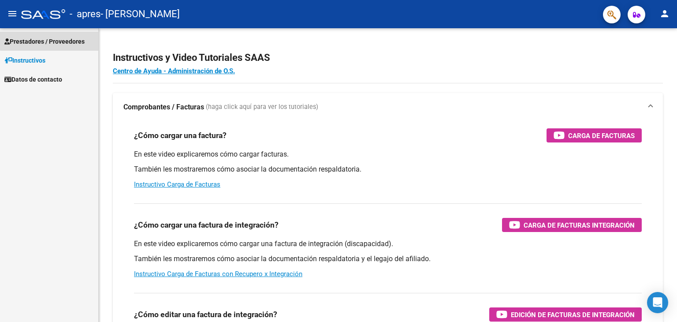
click at [74, 36] on link "Prestadores / Proveedores" at bounding box center [49, 41] width 98 height 19
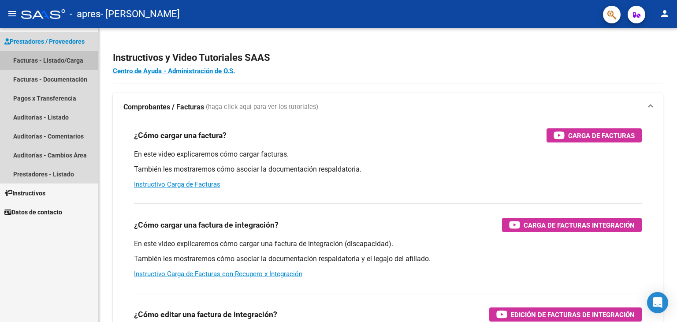
click at [71, 60] on link "Facturas - Listado/Carga" at bounding box center [49, 60] width 98 height 19
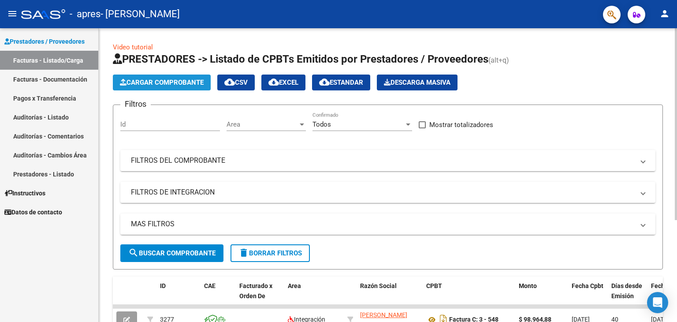
click at [141, 82] on span "Cargar Comprobante" at bounding box center [162, 82] width 84 height 8
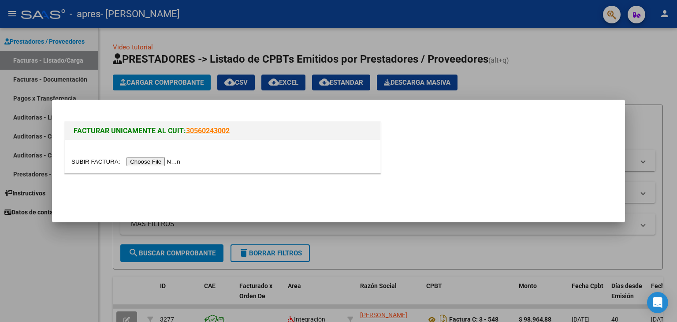
click at [148, 164] on input "file" at bounding box center [127, 161] width 112 height 9
click at [175, 160] on input "file" at bounding box center [127, 161] width 112 height 9
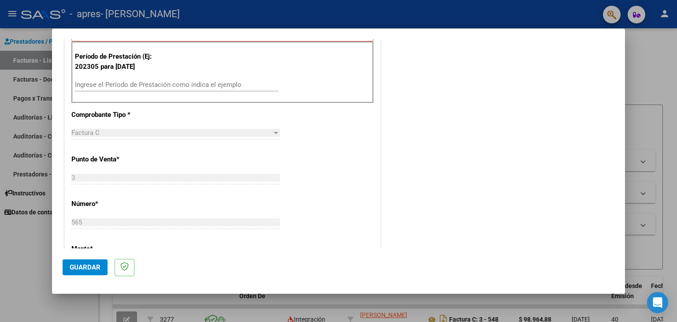
scroll to position [242, 0]
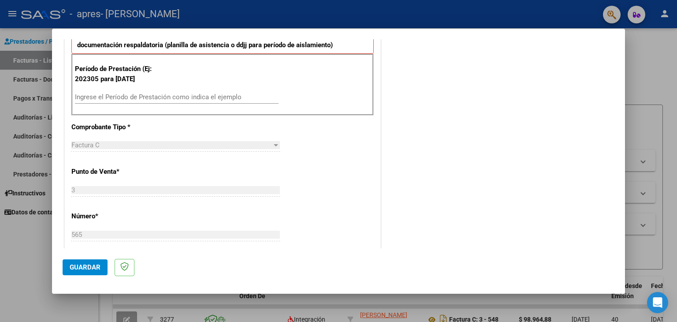
click at [254, 89] on div "Período de Prestación (Ej: 202305 para [DATE] Ingrese el Período de Prestación …" at bounding box center [222, 85] width 302 height 62
click at [258, 96] on input "Ingrese el Período de Prestación como indica el ejemplo" at bounding box center [177, 97] width 204 height 8
type input "202507"
click at [88, 267] on span "Guardar" at bounding box center [85, 267] width 31 height 8
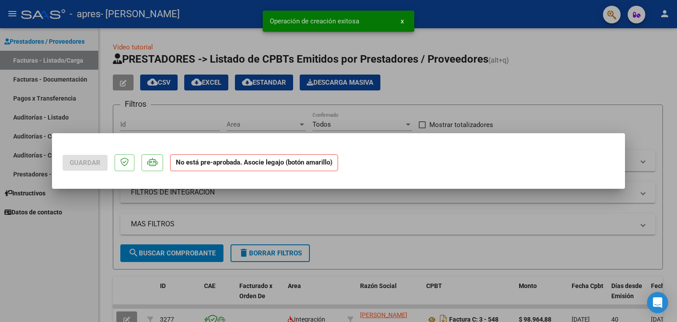
scroll to position [0, 0]
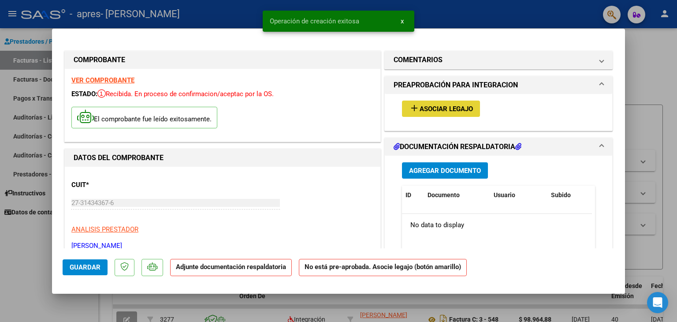
click at [440, 108] on span "Asociar Legajo" at bounding box center [446, 109] width 53 height 8
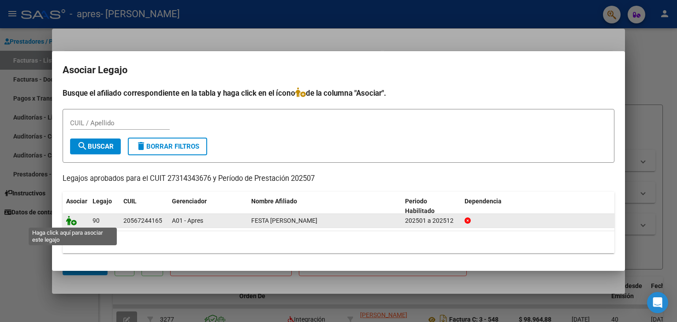
click at [72, 217] on icon at bounding box center [71, 221] width 11 height 10
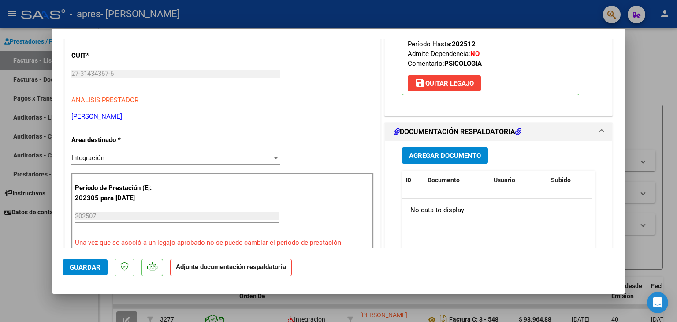
scroll to position [176, 0]
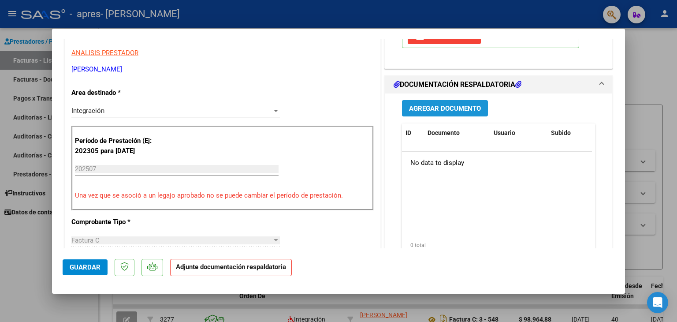
click at [464, 112] on span "Agregar Documento" at bounding box center [445, 109] width 72 height 8
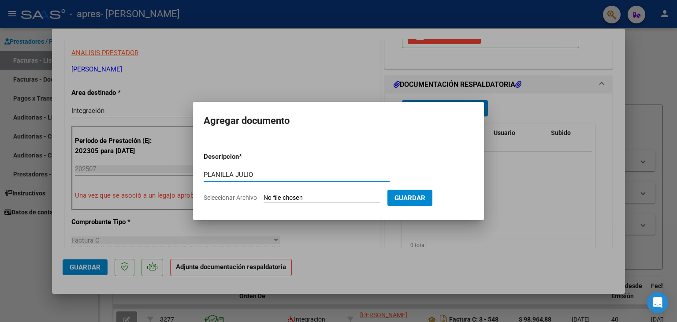
type input "PLANILLA JULIO"
click at [322, 194] on app-file-uploader "Seleccionar Archivo" at bounding box center [296, 198] width 184 height 8
click at [272, 198] on input "Seleccionar Archivo" at bounding box center [322, 198] width 117 height 8
type input "C:\fakepath\festa.pdf"
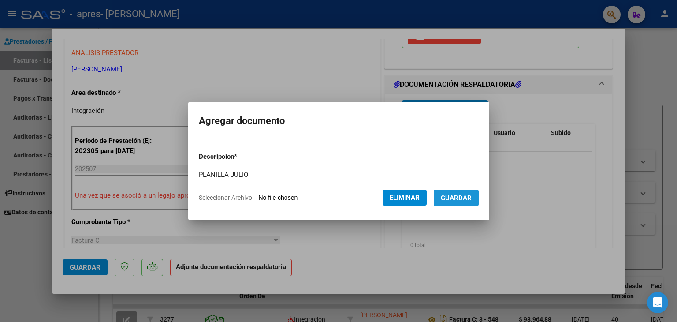
click at [455, 190] on button "Guardar" at bounding box center [456, 198] width 45 height 16
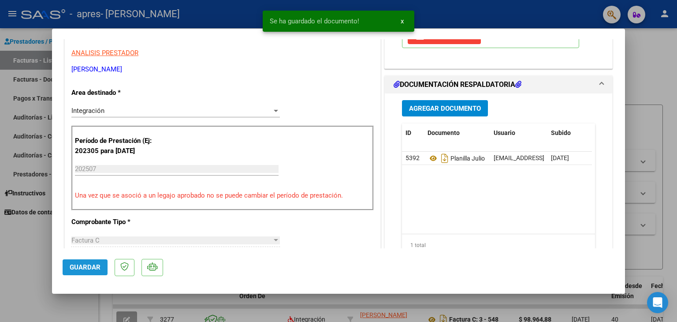
click at [81, 267] on span "Guardar" at bounding box center [85, 267] width 31 height 8
click at [646, 80] on div at bounding box center [338, 161] width 677 height 322
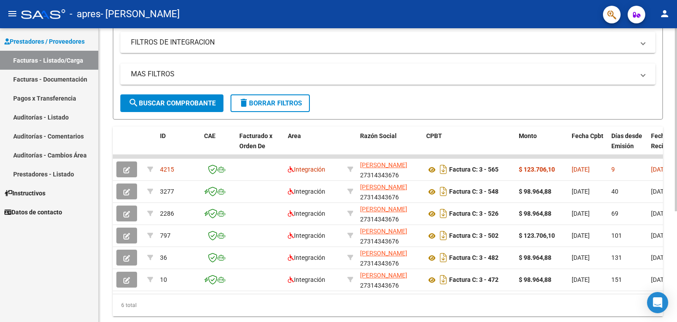
scroll to position [151, 0]
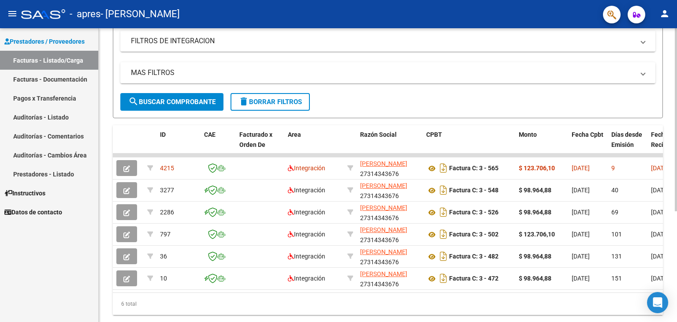
click at [677, 152] on div at bounding box center [676, 217] width 2 height 183
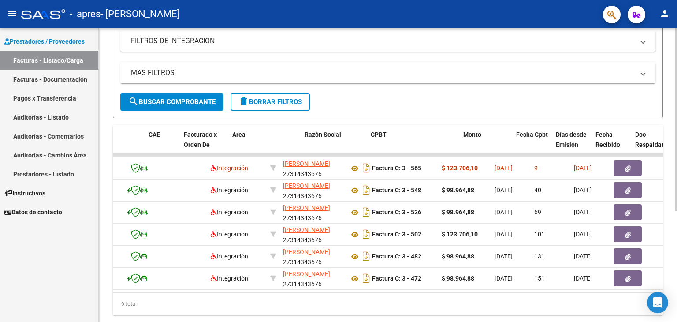
scroll to position [0, 51]
